Goal: Information Seeking & Learning: Learn about a topic

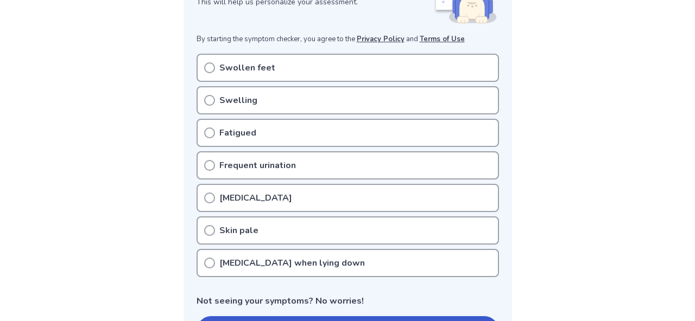
scroll to position [197, 0]
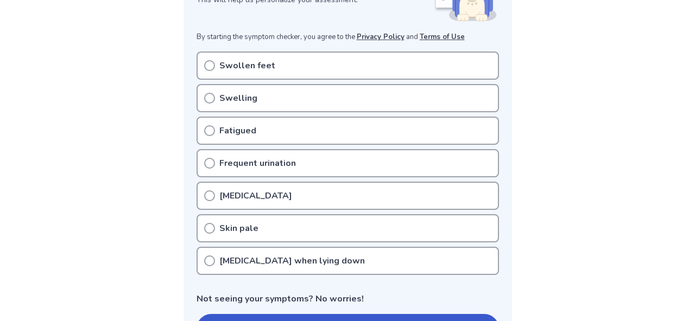
click at [223, 65] on p "Swollen feet" at bounding box center [247, 65] width 56 height 13
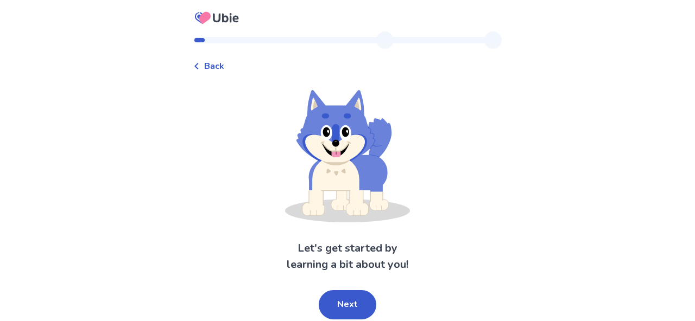
click at [198, 67] on icon at bounding box center [196, 66] width 4 height 7
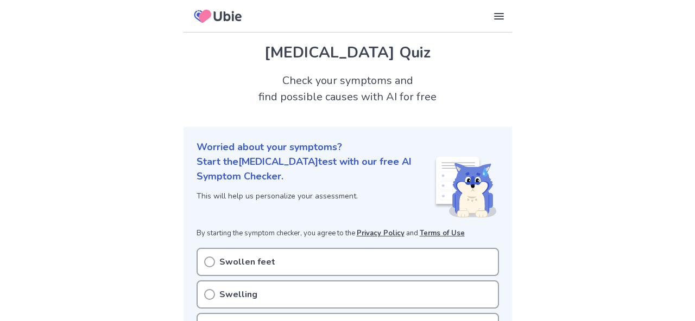
scroll to position [196, 0]
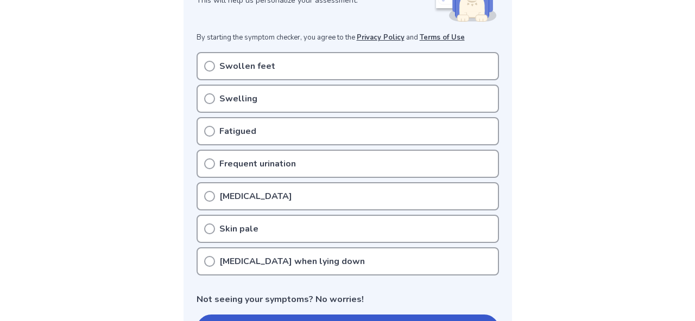
click at [209, 66] on icon at bounding box center [209, 66] width 11 height 11
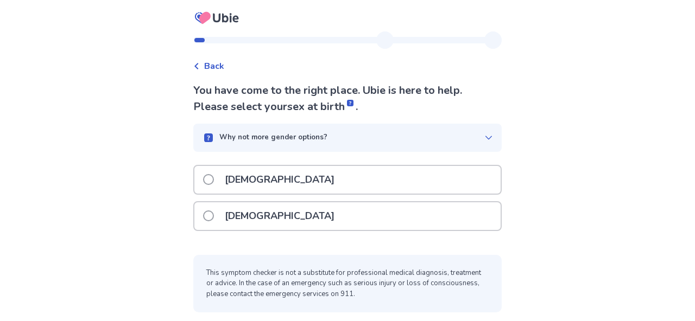
scroll to position [1, 0]
